Goal: Book appointment/travel/reservation

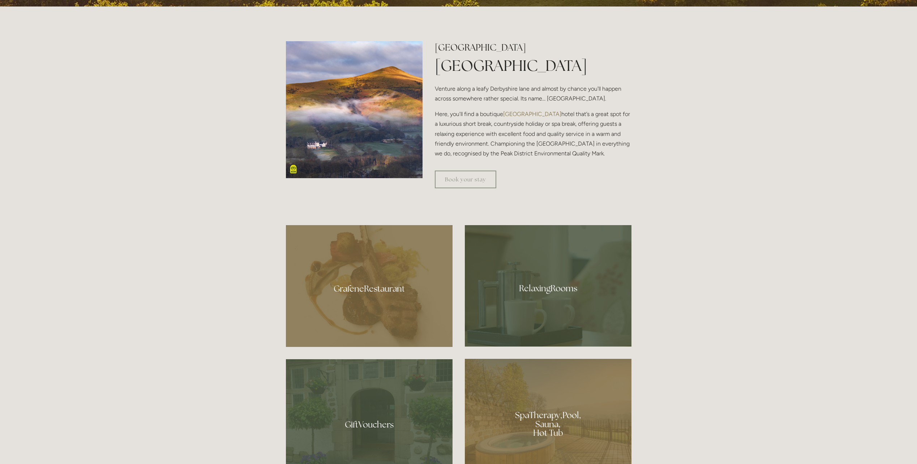
scroll to position [361, 0]
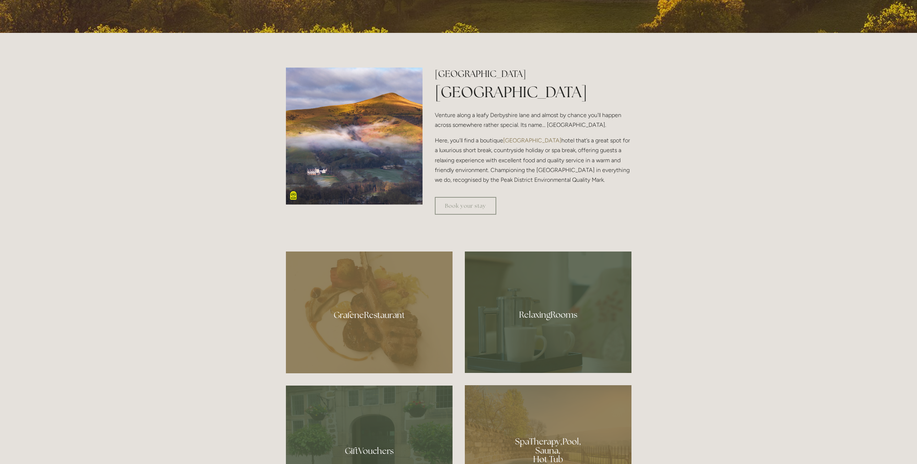
click at [388, 314] on div at bounding box center [369, 312] width 167 height 122
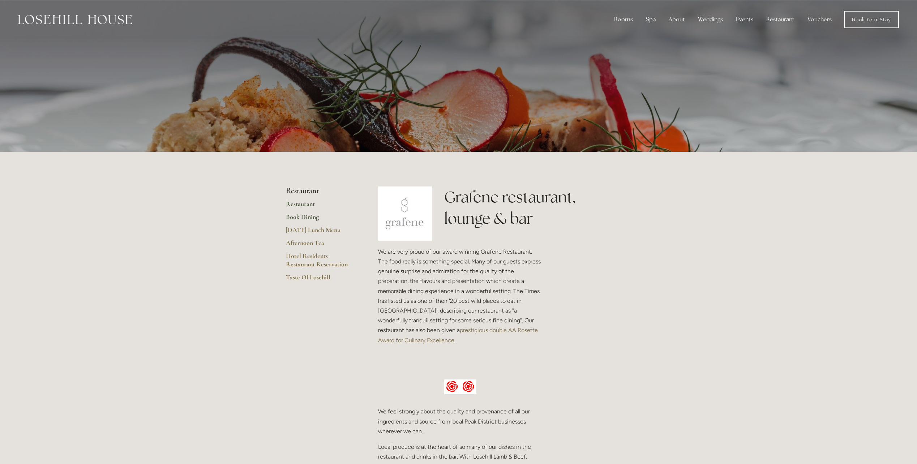
click at [313, 218] on link "Book Dining" at bounding box center [320, 219] width 69 height 13
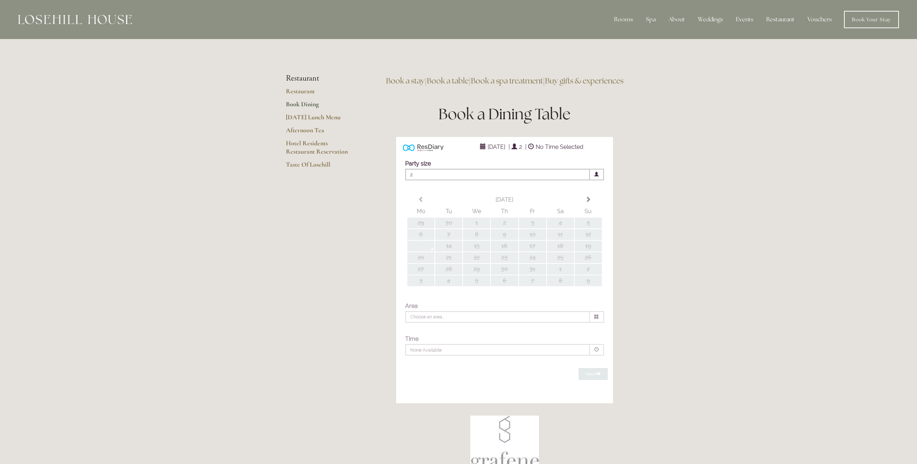
type input "Any Area"
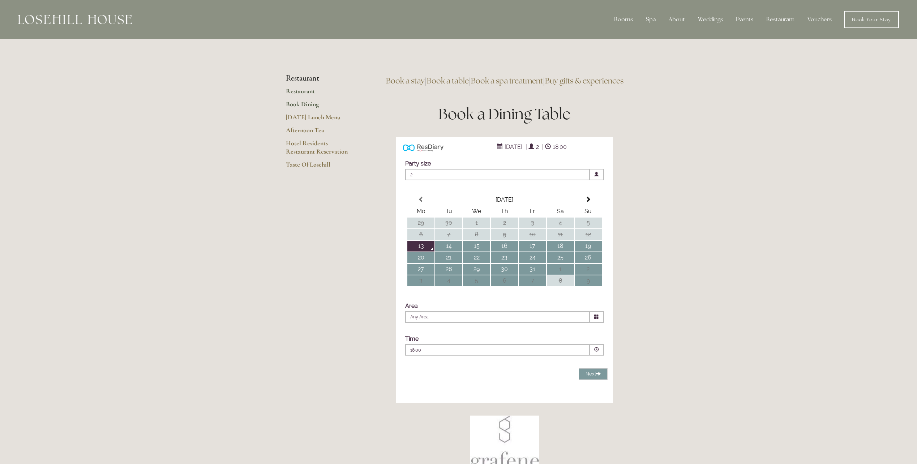
click at [310, 90] on link "Restaurant" at bounding box center [320, 93] width 69 height 13
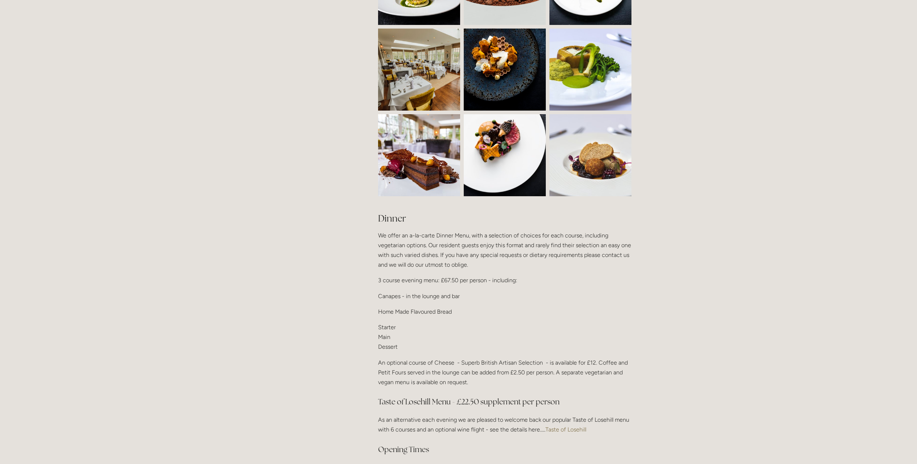
scroll to position [723, 0]
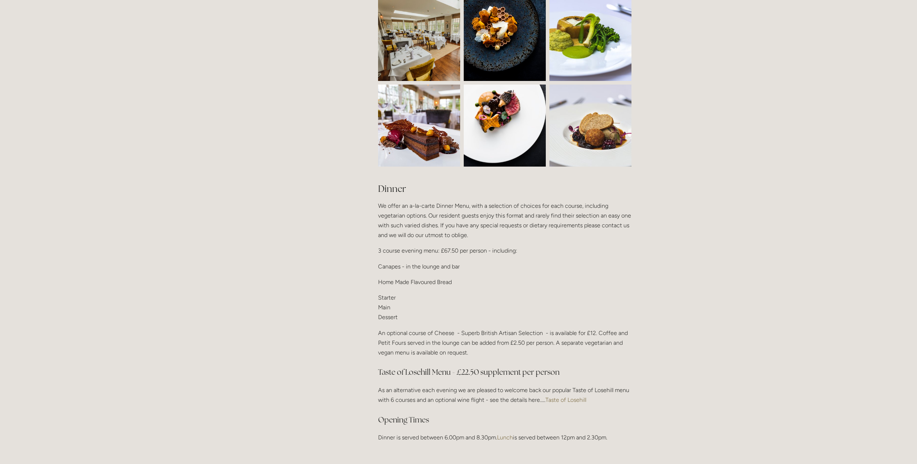
click at [583, 396] on link "Taste of Losehill" at bounding box center [565, 399] width 41 height 7
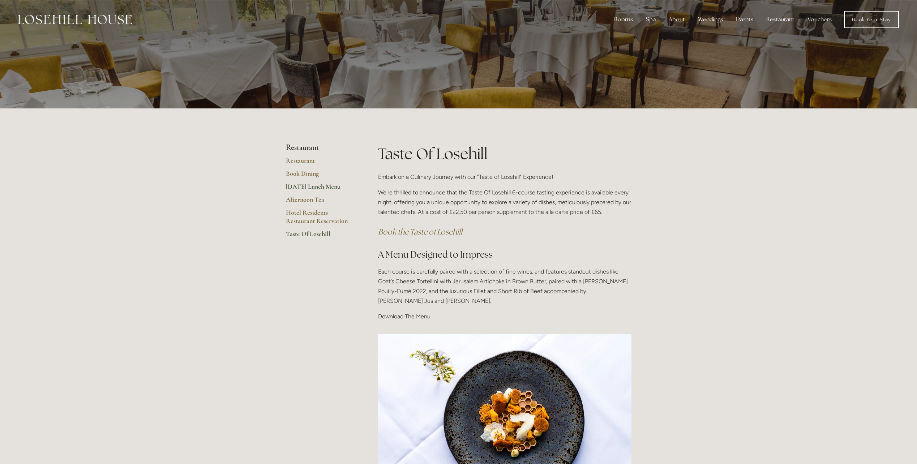
click at [312, 186] on link "[DATE] Lunch Menu" at bounding box center [320, 188] width 69 height 13
click at [306, 212] on link "Hotel Residents Restaurant Reservation" at bounding box center [320, 218] width 69 height 21
click at [626, 36] on link "Rooms" at bounding box center [628, 39] width 47 height 12
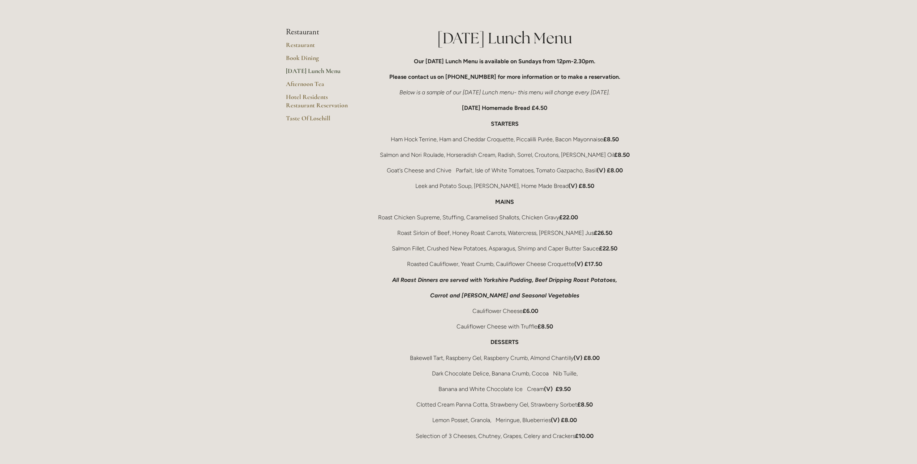
scroll to position [108, 0]
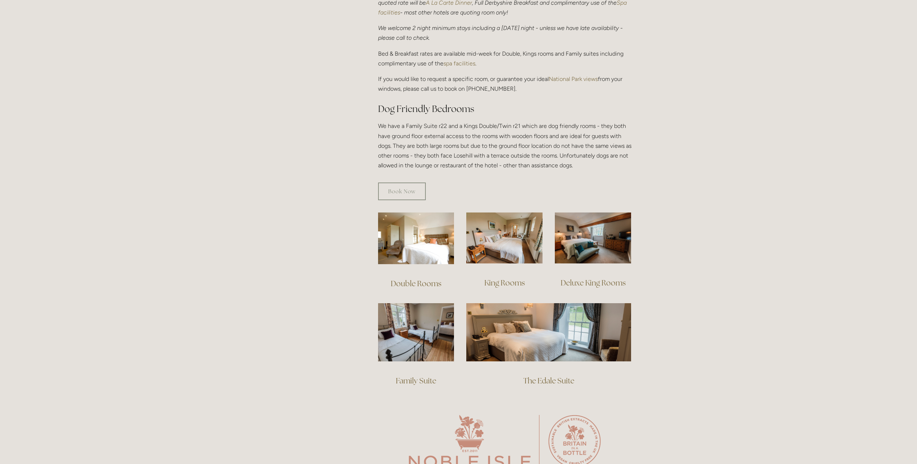
scroll to position [325, 0]
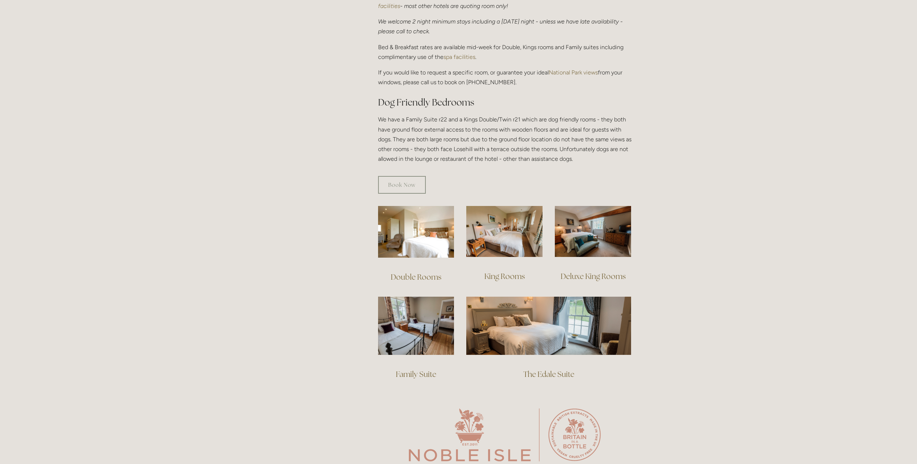
click at [518, 271] on link "King Rooms" at bounding box center [504, 276] width 40 height 10
